Goal: Transaction & Acquisition: Purchase product/service

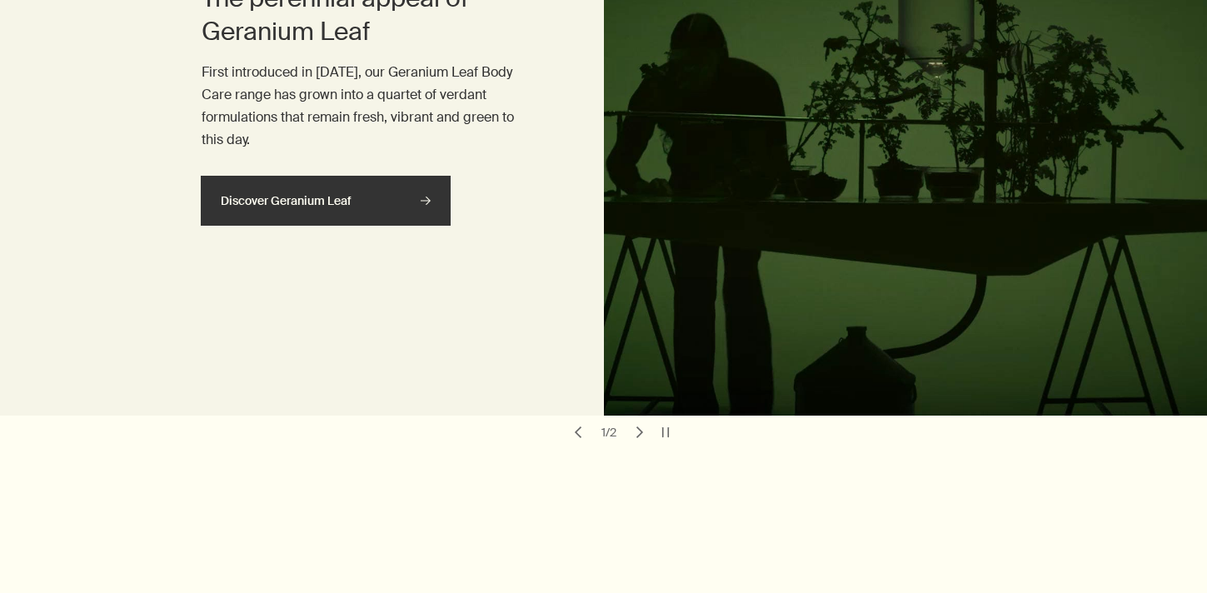
click at [401, 177] on link "Discover Geranium Leaf rightArrow" at bounding box center [326, 201] width 250 height 50
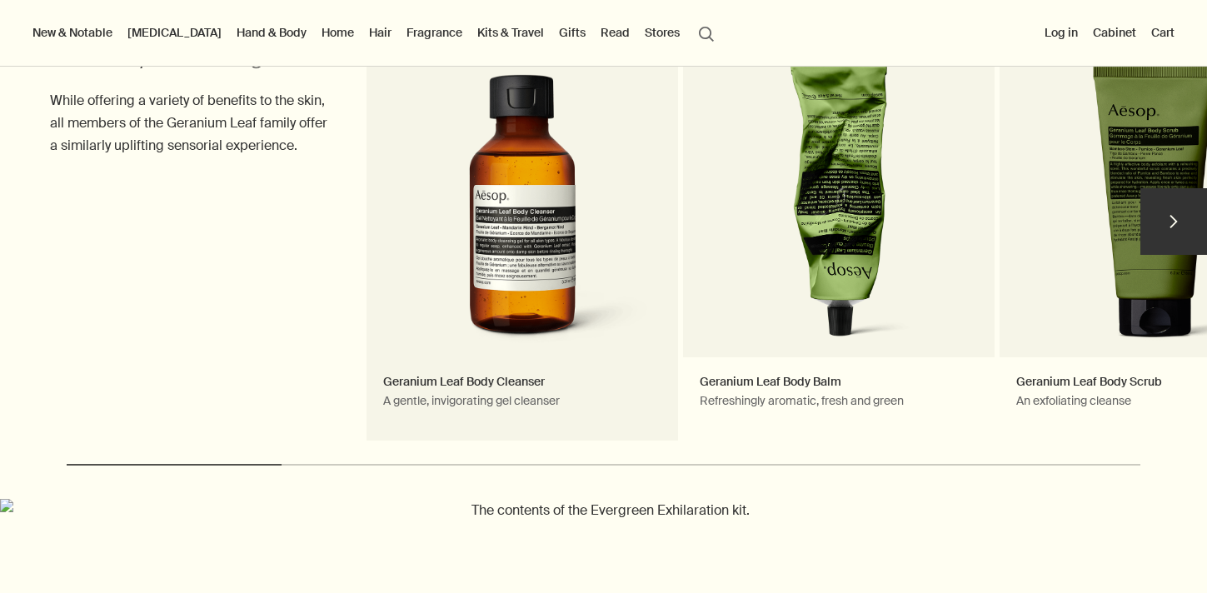
scroll to position [542, 0]
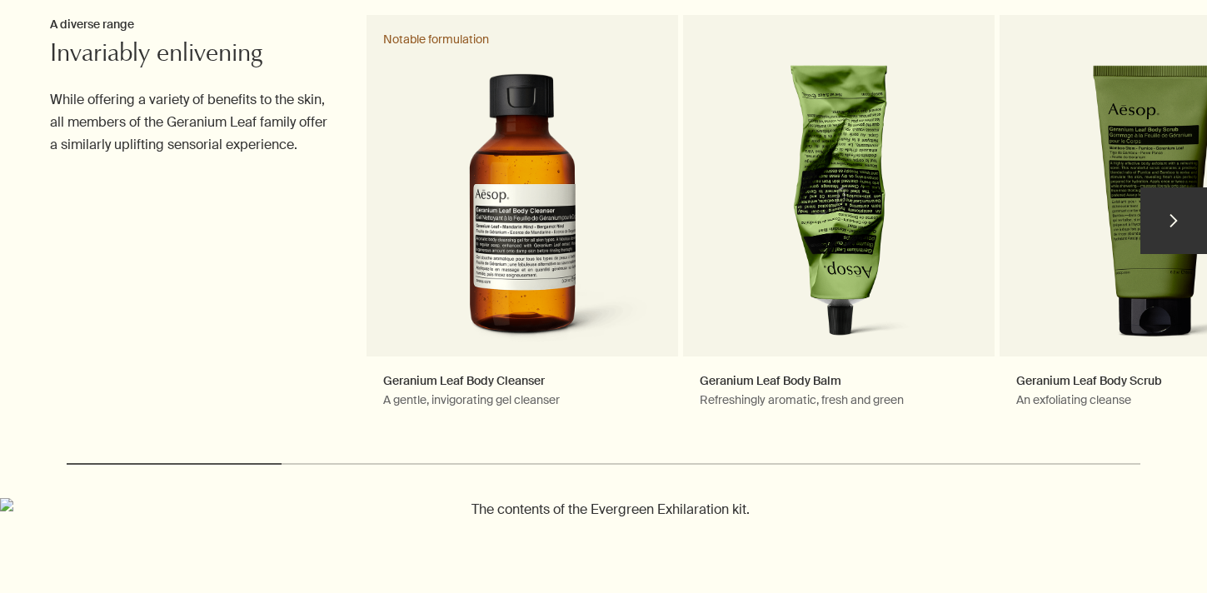
click at [1171, 206] on button "chevron" at bounding box center [1174, 220] width 67 height 67
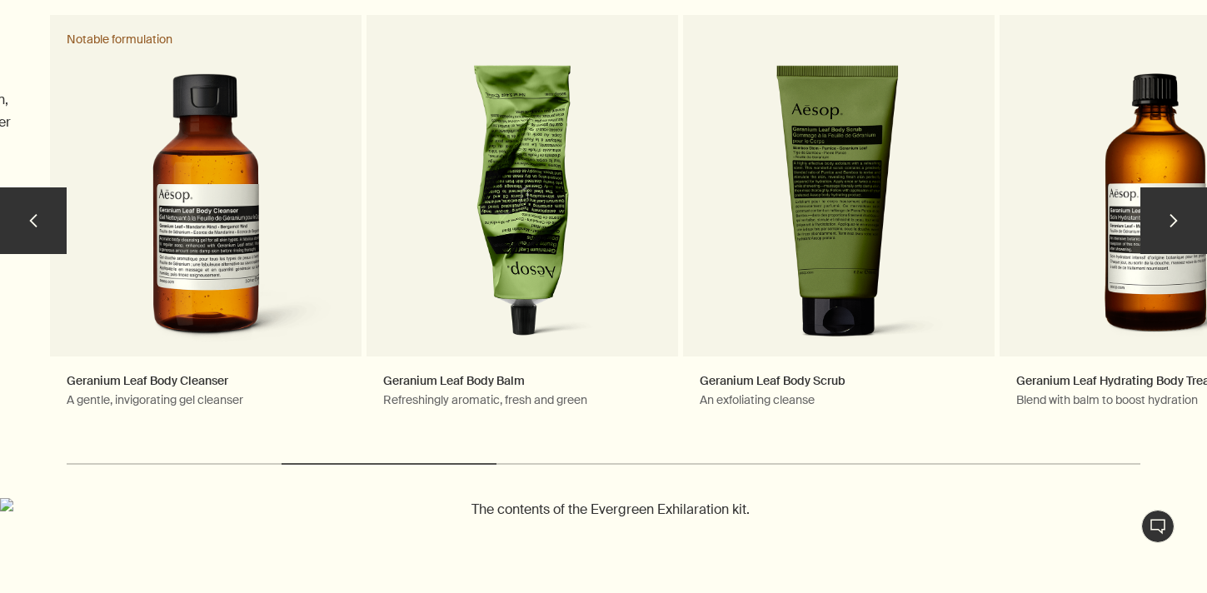
click at [1171, 206] on button "chevron" at bounding box center [1174, 220] width 67 height 67
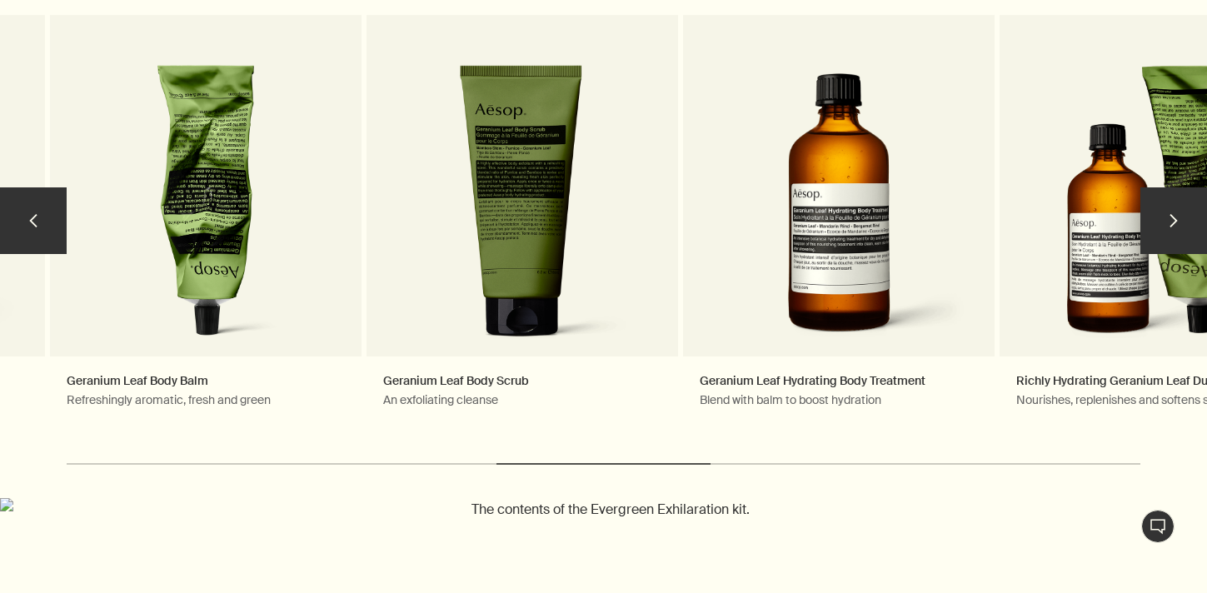
click at [1172, 206] on button "chevron" at bounding box center [1174, 220] width 67 height 67
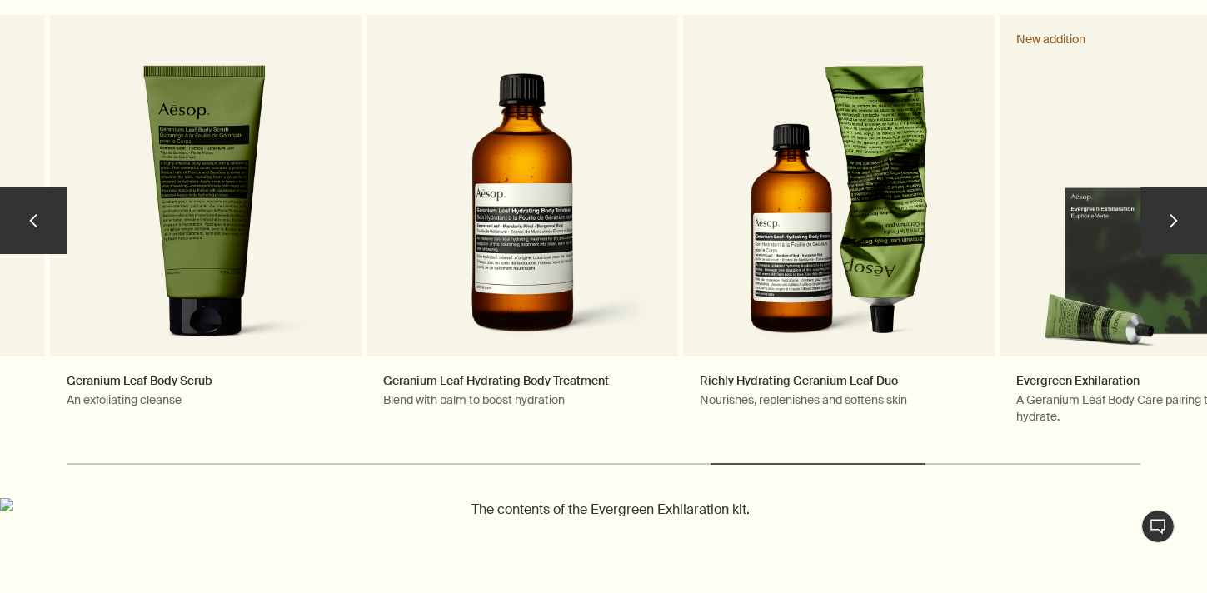
click at [1172, 207] on button "chevron" at bounding box center [1174, 220] width 67 height 67
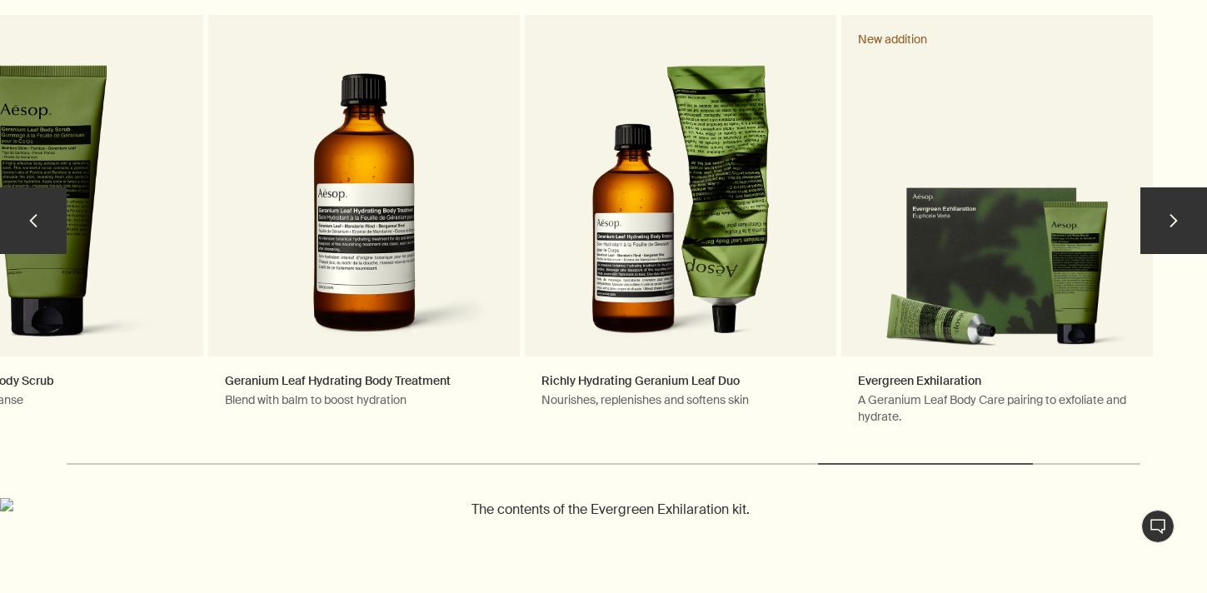
click at [1172, 206] on button "chevron" at bounding box center [1174, 220] width 67 height 67
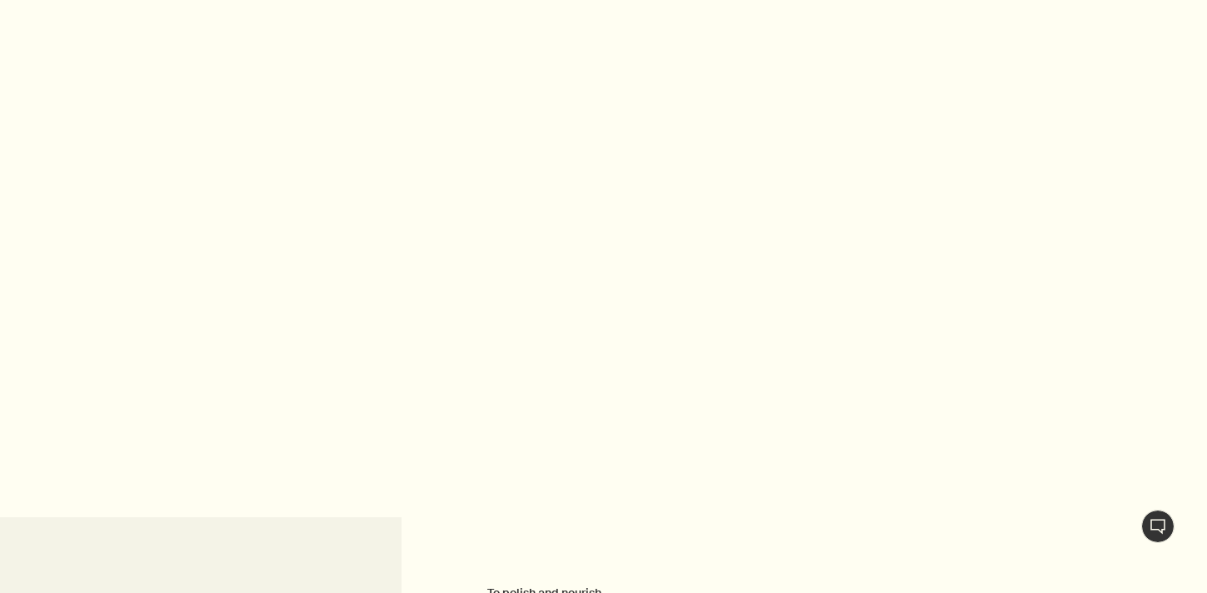
scroll to position [0, 0]
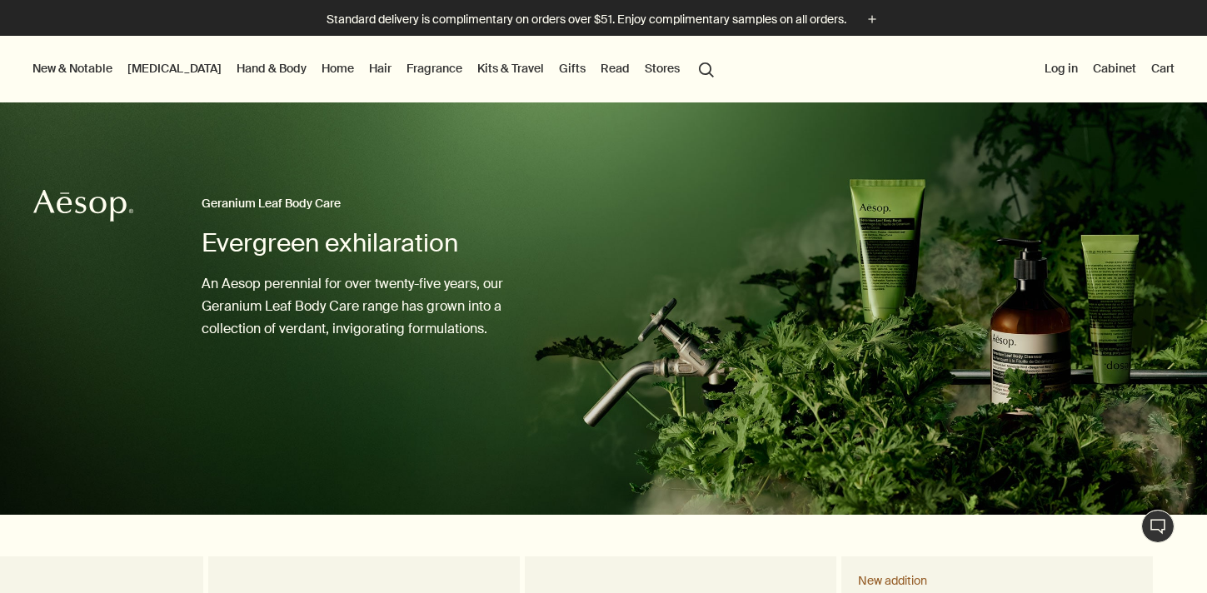
click at [94, 67] on button "New & Notable" at bounding box center [72, 68] width 87 height 22
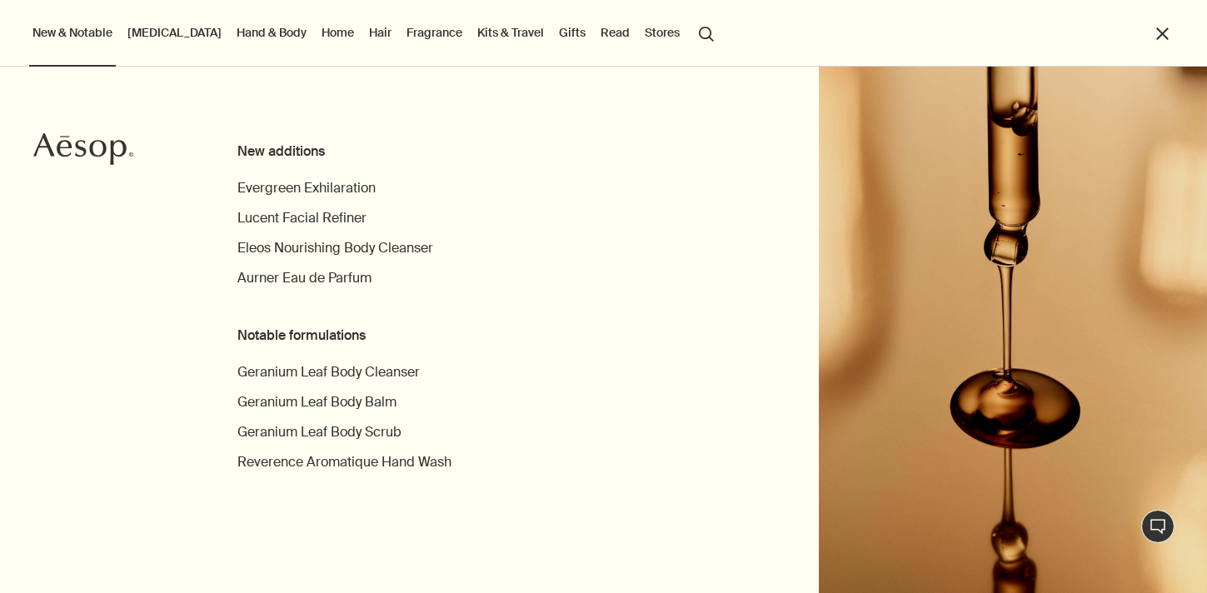
click at [163, 22] on link "Skin Care" at bounding box center [174, 33] width 101 height 22
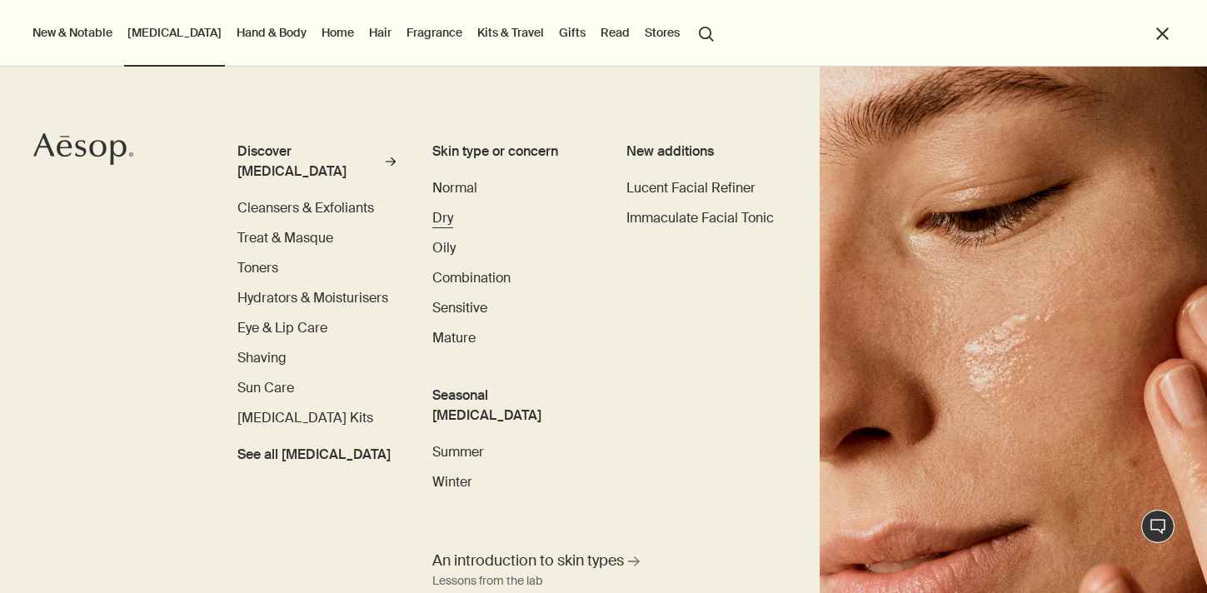
click at [445, 224] on span "Dry" at bounding box center [442, 217] width 21 height 17
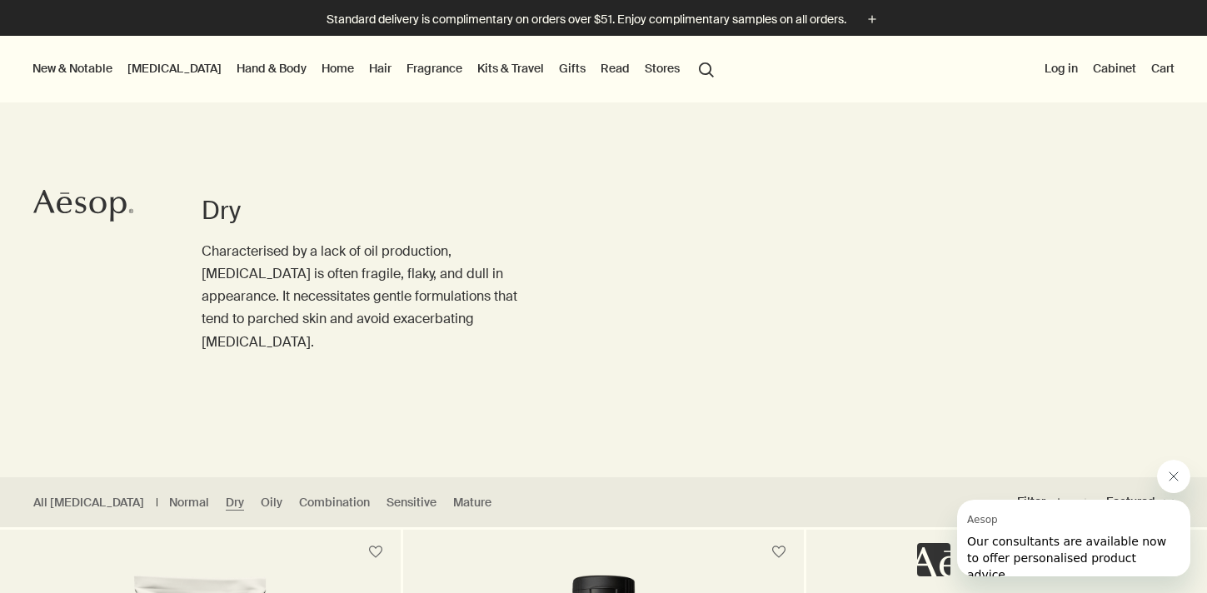
click at [242, 73] on link "Hand & Body" at bounding box center [271, 68] width 77 height 22
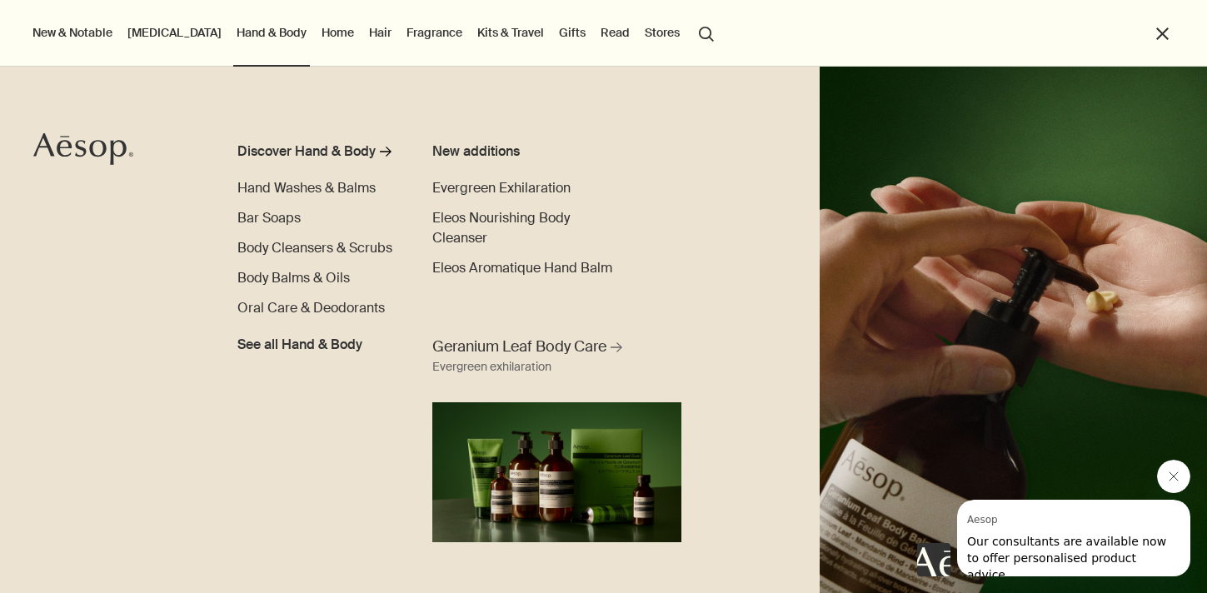
click at [318, 41] on link "Home" at bounding box center [337, 33] width 39 height 22
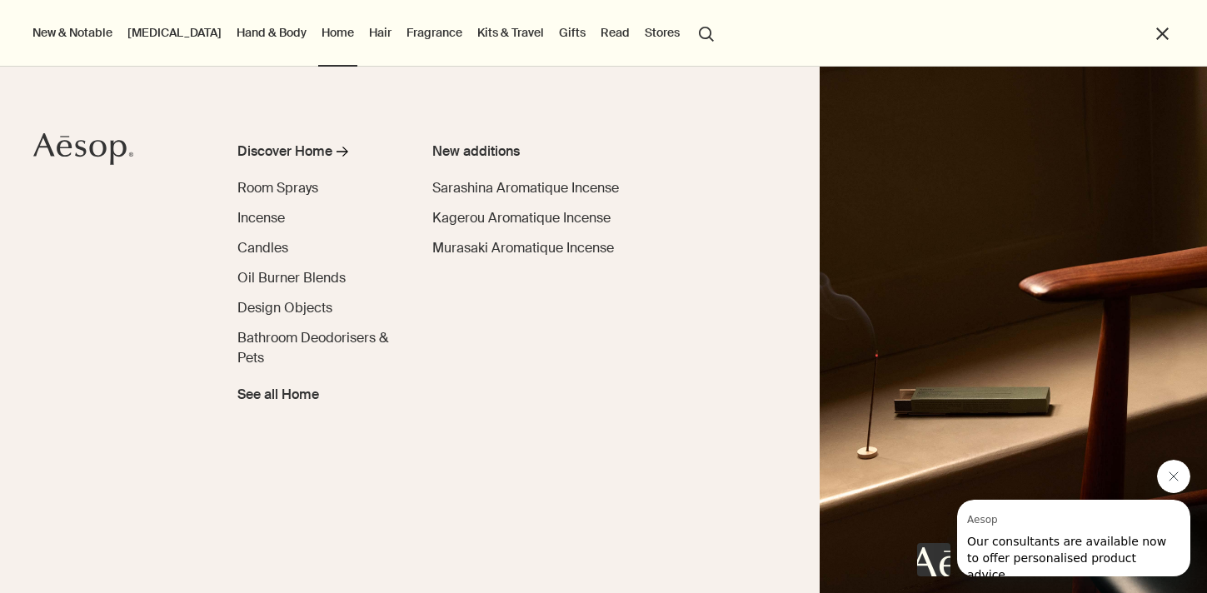
click at [366, 21] on li "Hair Discover Hair rightArrow Shampoo & Conditioner Hair Treatments Grooming Se…" at bounding box center [380, 33] width 29 height 67
click at [403, 32] on link "Fragrance" at bounding box center [434, 33] width 62 height 22
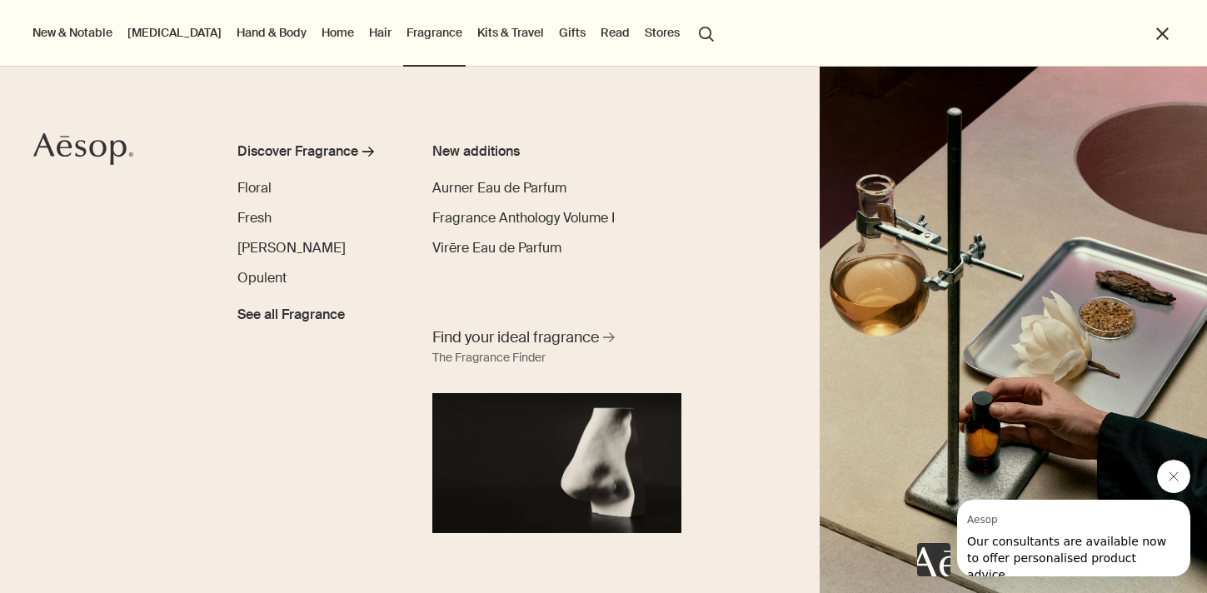
click at [474, 34] on link "Kits & Travel" at bounding box center [510, 33] width 73 height 22
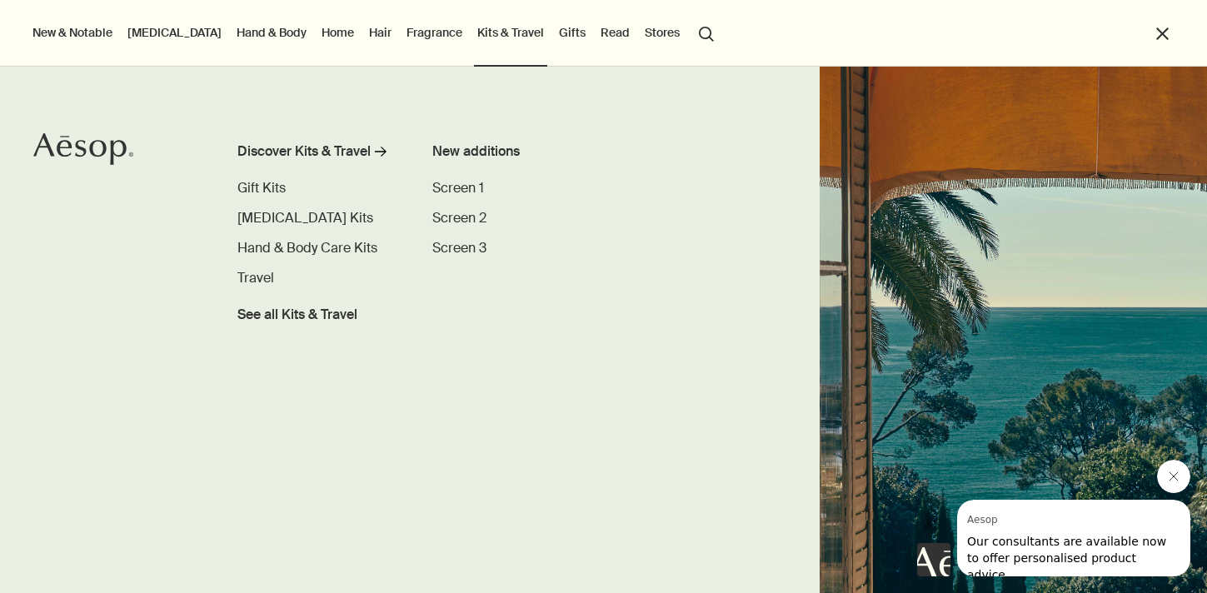
click at [556, 37] on link "Gifts" at bounding box center [572, 33] width 33 height 22
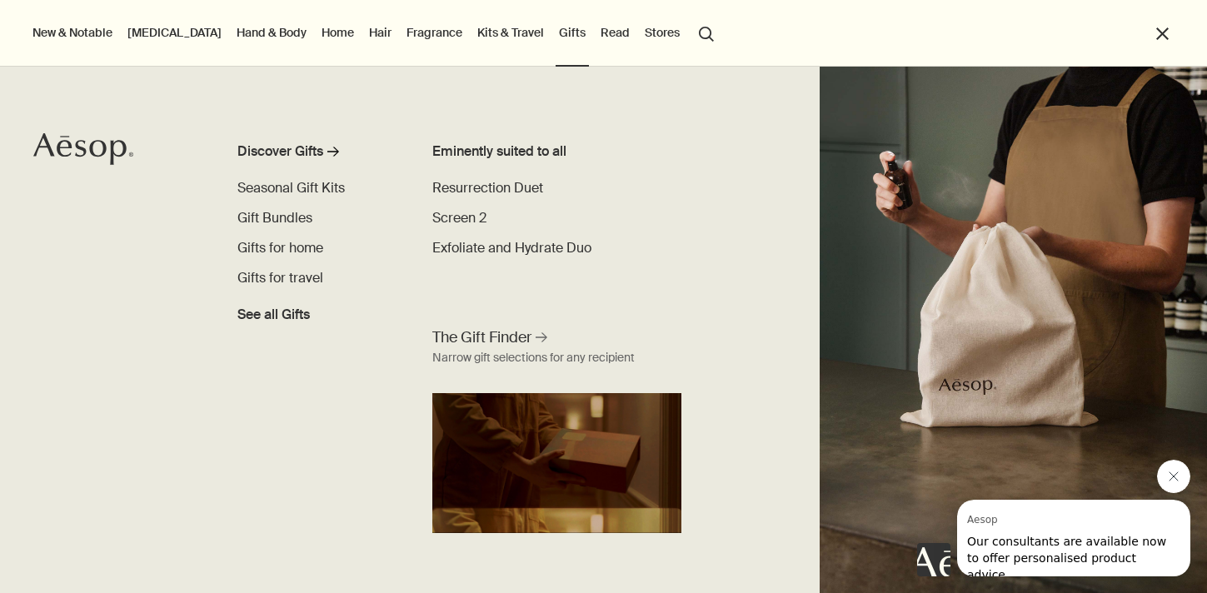
click at [318, 44] on li "Home Discover Home rightArrow Room Sprays Incense Candles Oil Burner Blends Des…" at bounding box center [337, 33] width 39 height 67
click at [233, 37] on link "Hand & Body" at bounding box center [271, 33] width 77 height 22
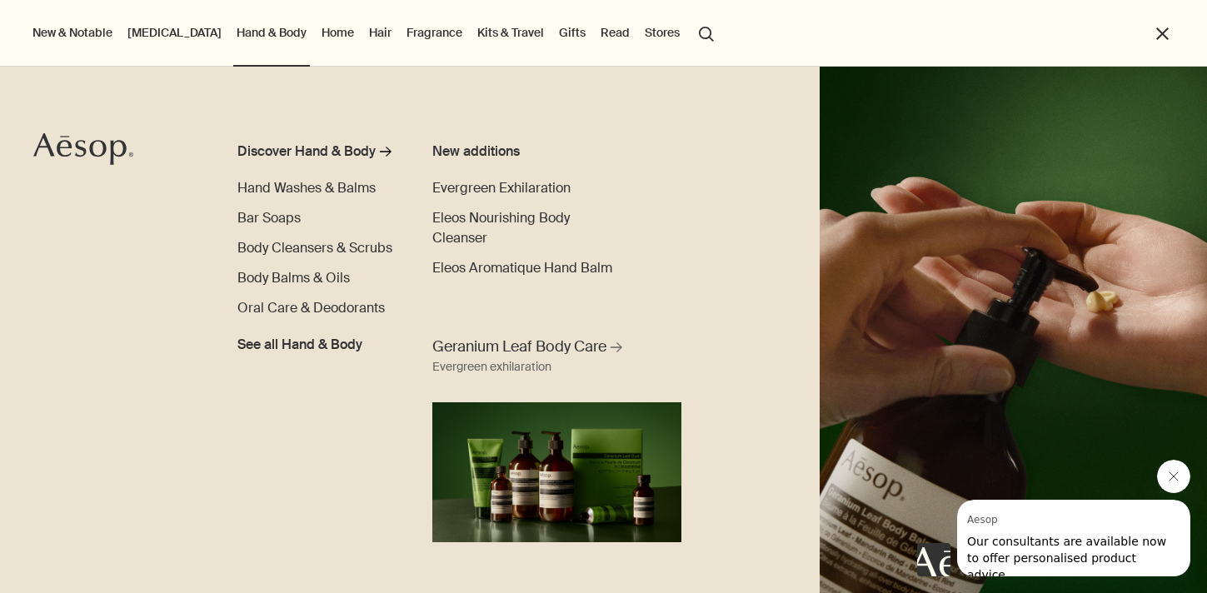
click at [149, 33] on link "Skin Care" at bounding box center [174, 33] width 101 height 22
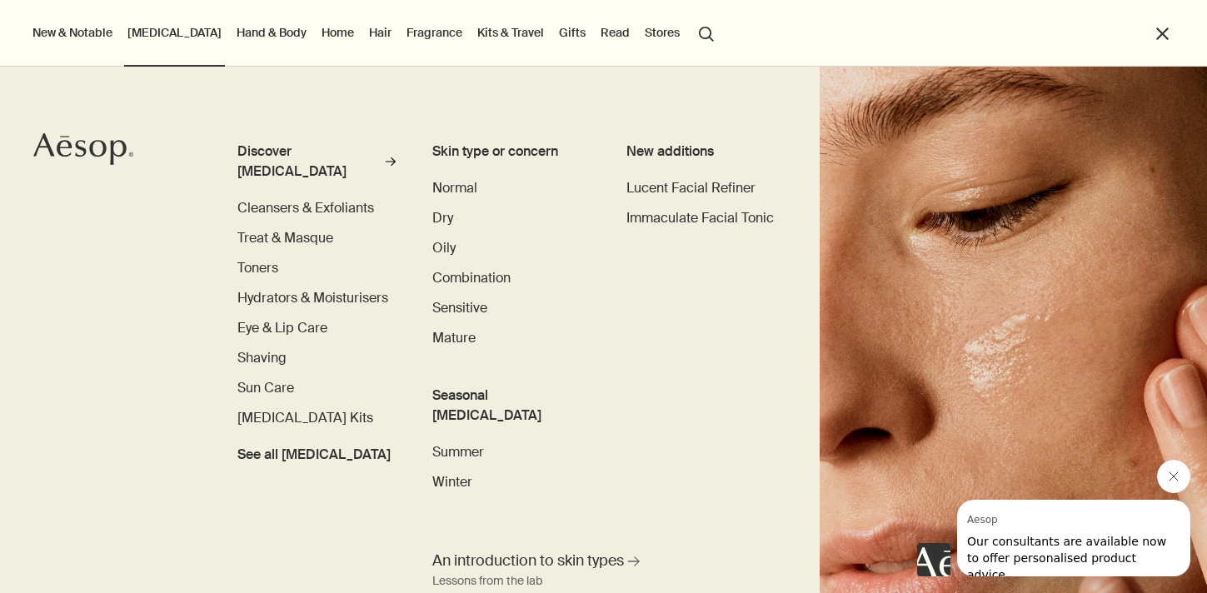
click at [87, 33] on button "New & Notable" at bounding box center [72, 33] width 87 height 22
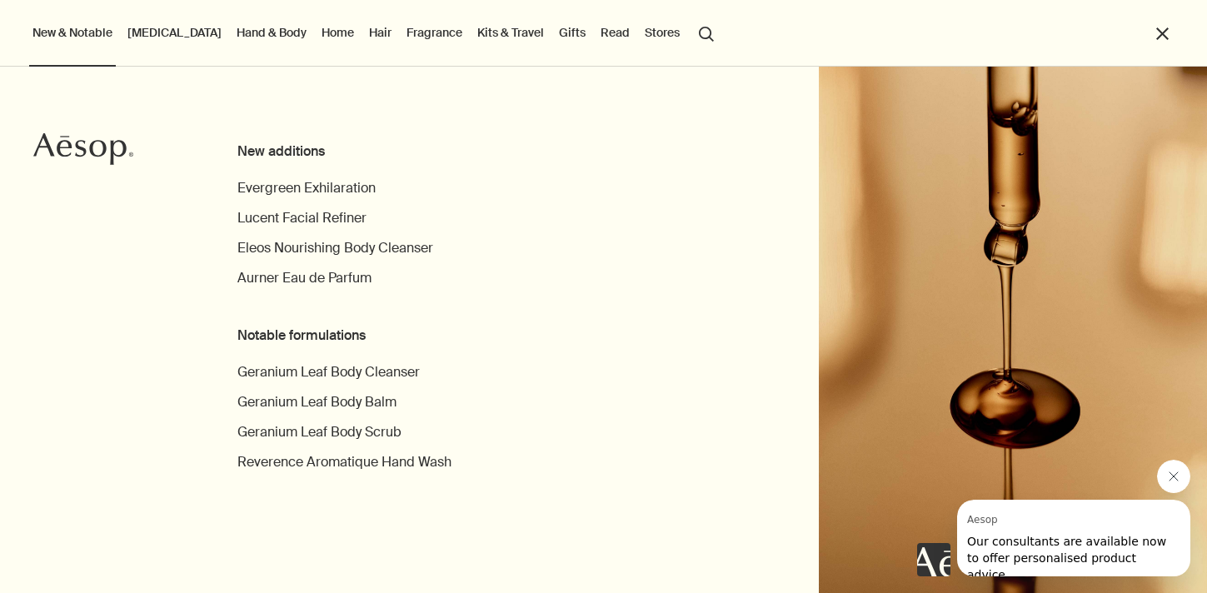
click at [174, 32] on link "Skin Care" at bounding box center [174, 33] width 101 height 22
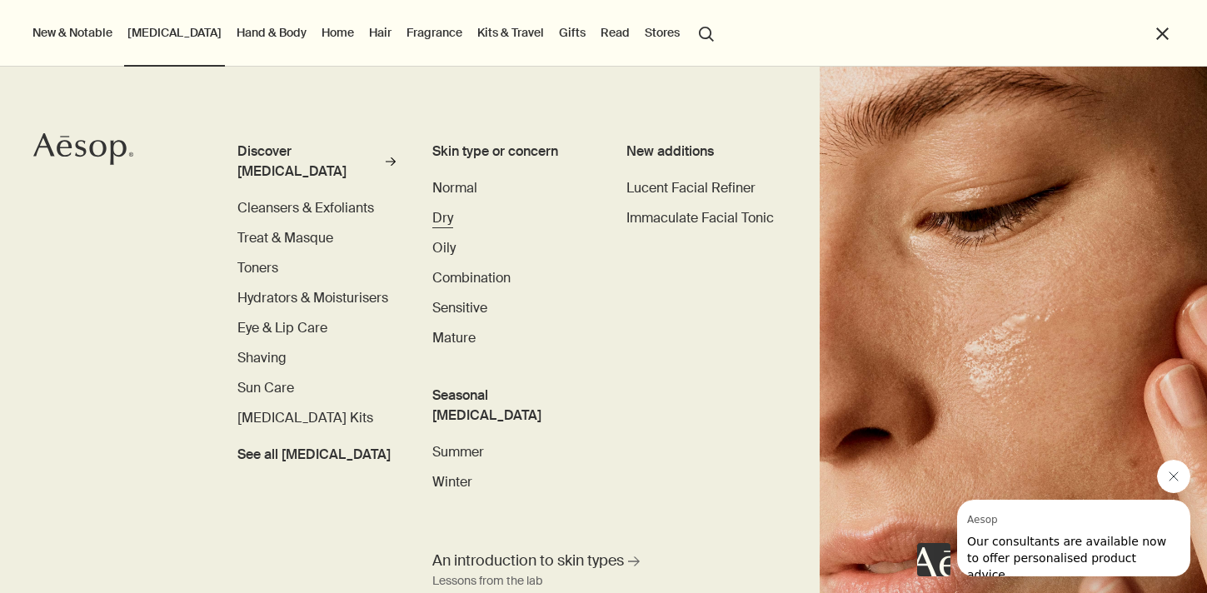
click at [449, 224] on span "Dry" at bounding box center [442, 217] width 21 height 17
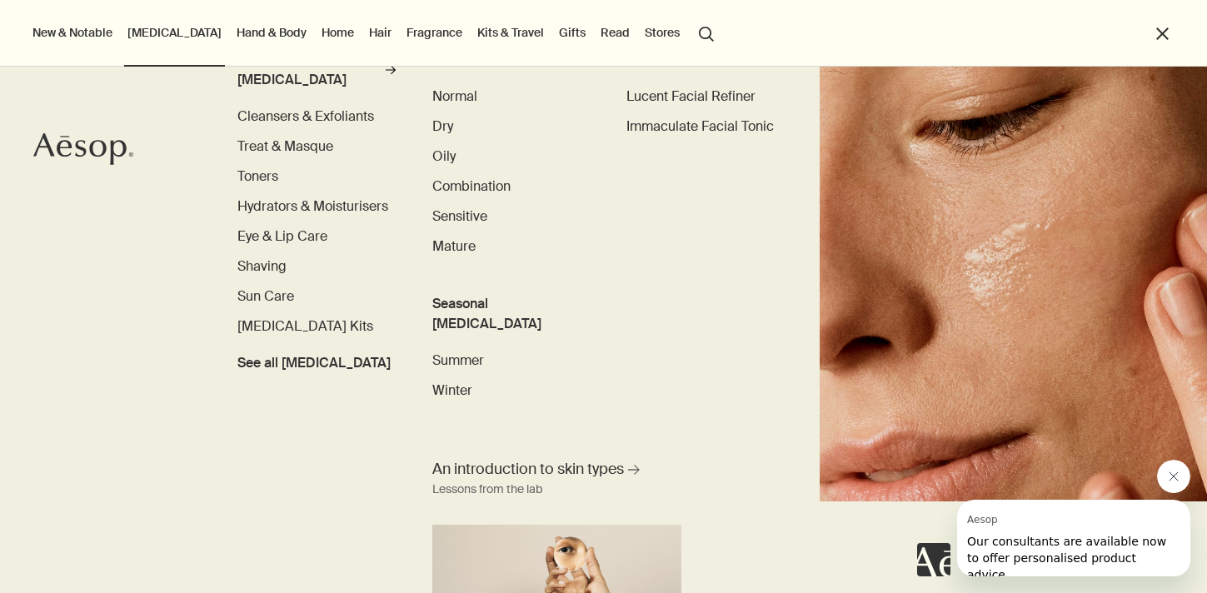
scroll to position [93, 0]
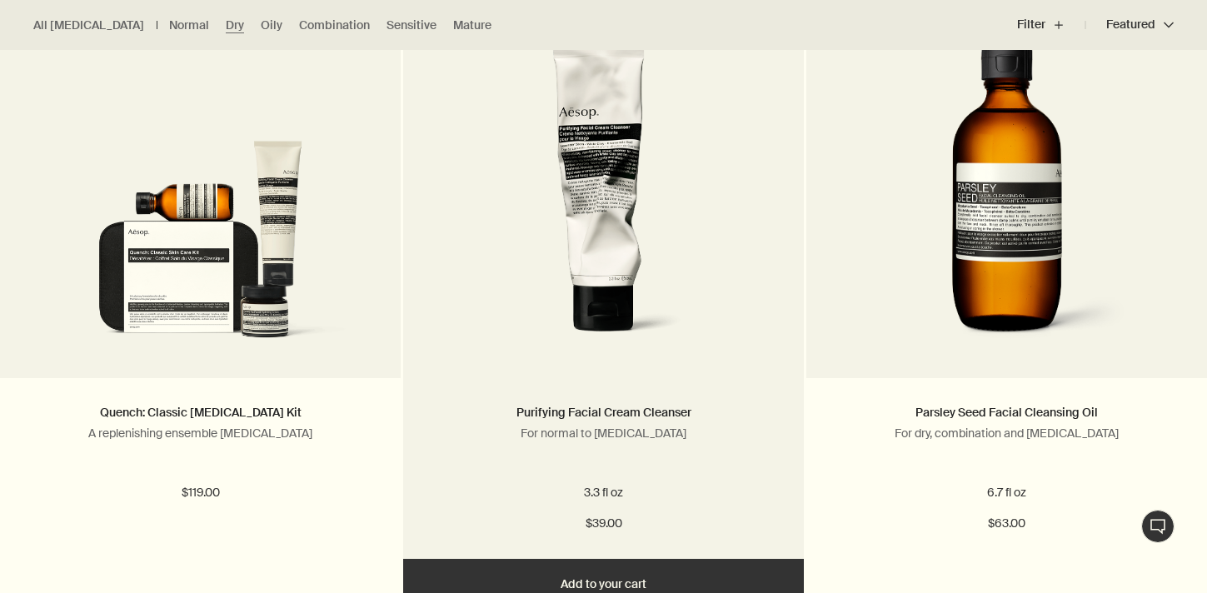
scroll to position [1143, 0]
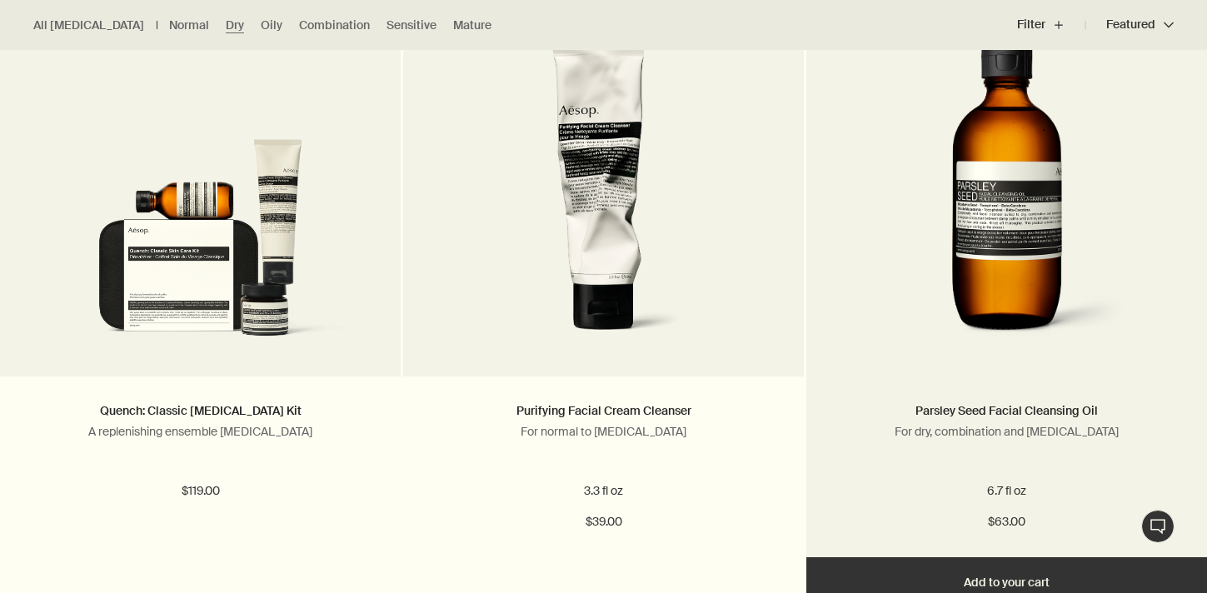
click at [1042, 368] on link at bounding box center [1007, 209] width 401 height 333
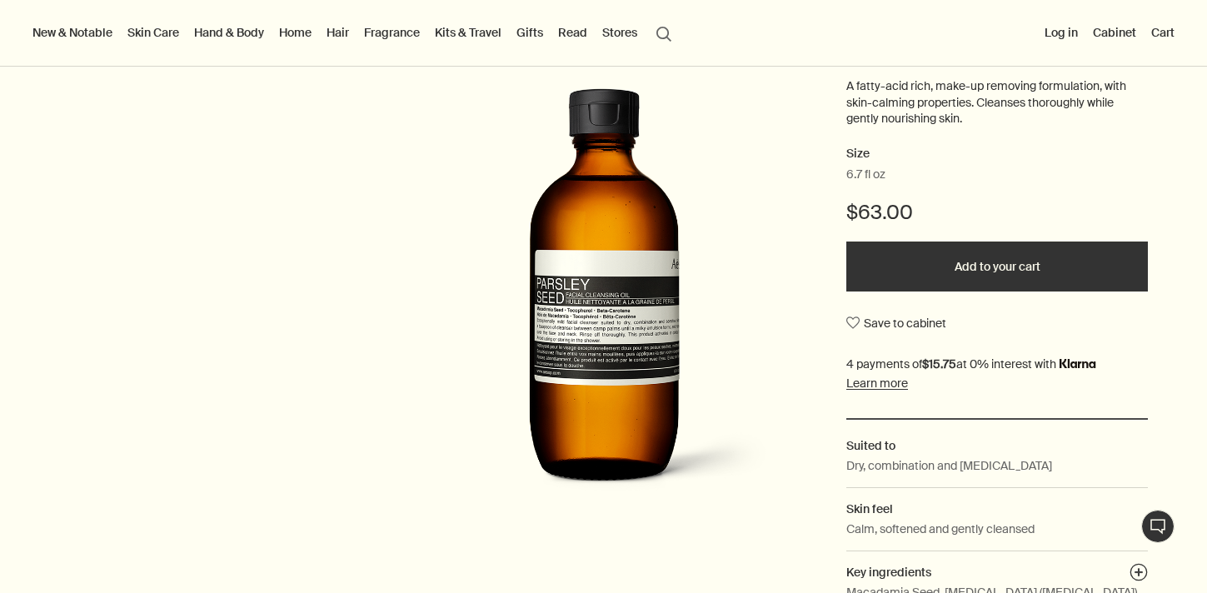
scroll to position [245, 0]
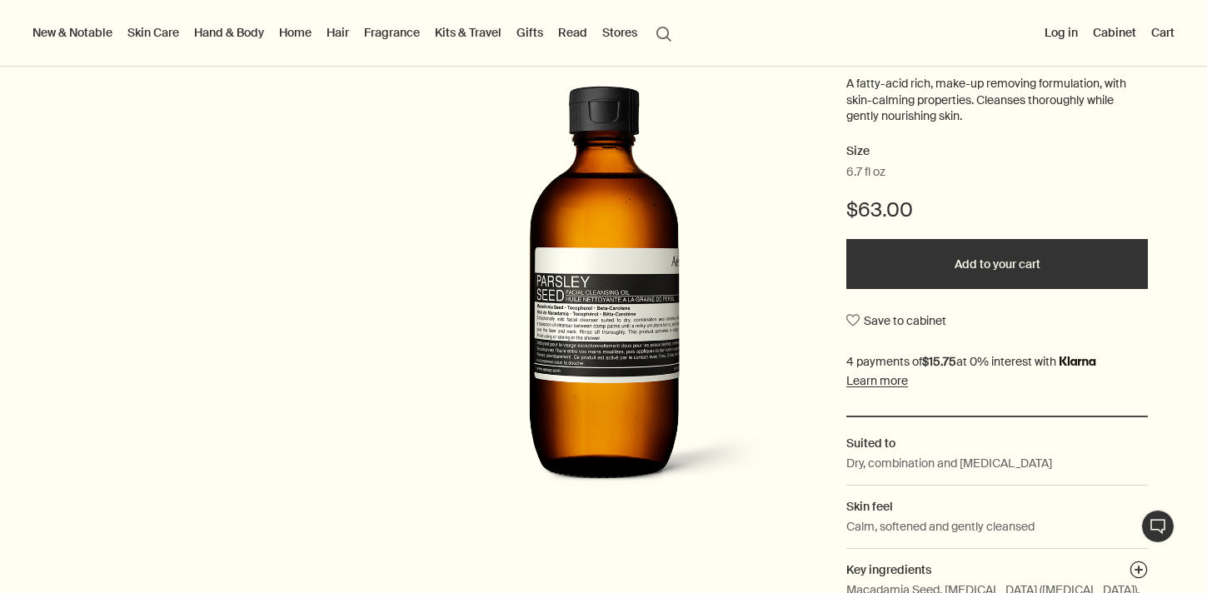
click at [34, 295] on div "Skin Cleansers & Exfoliants Parsley Seed Facial Cleansing Oil A fatty-acid rich…" at bounding box center [603, 300] width 1207 height 685
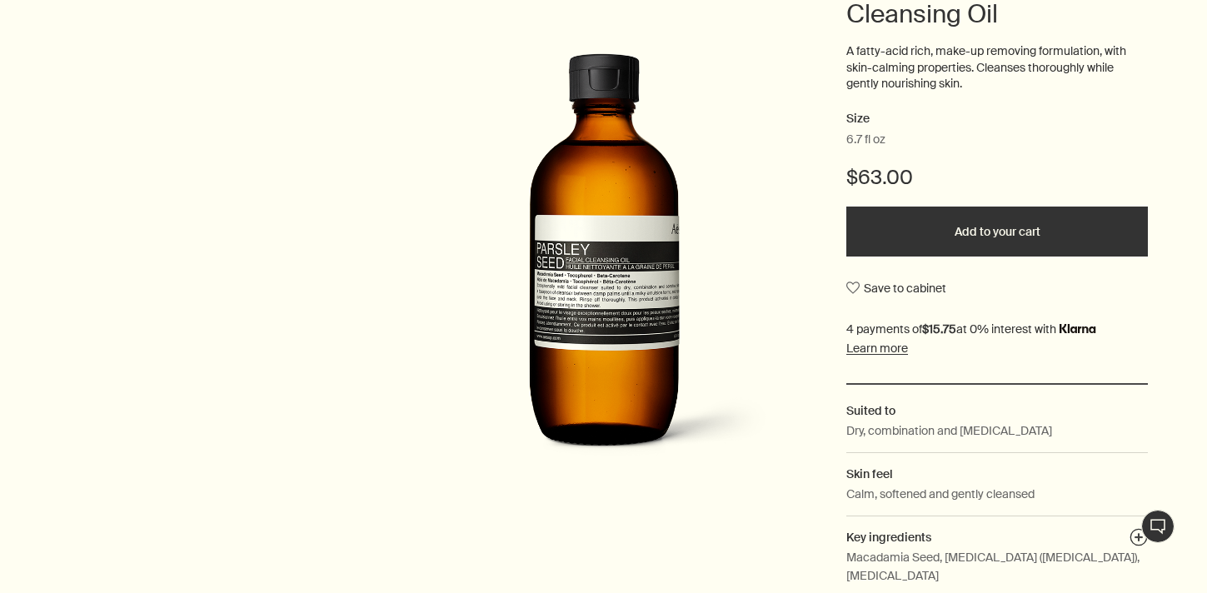
scroll to position [0, 0]
